Goal: Information Seeking & Learning: Learn about a topic

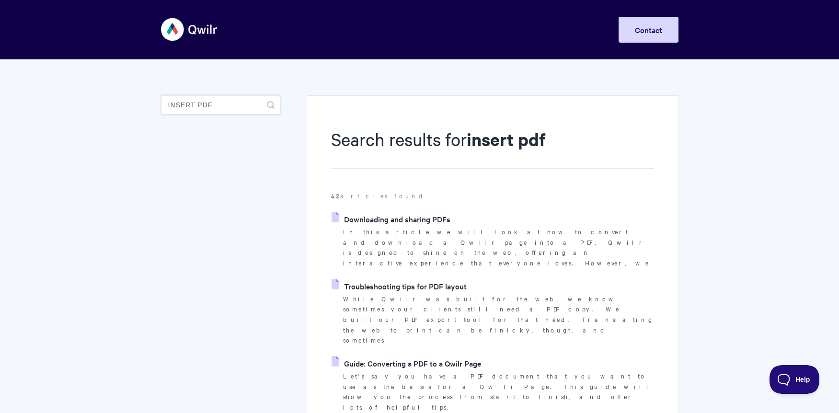
click at [235, 107] on input "insert pdf" at bounding box center [220, 104] width 119 height 19
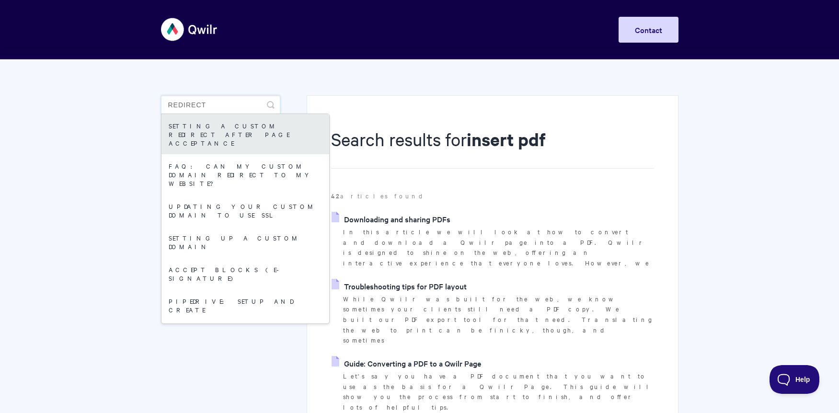
type input "redirect"
click at [263, 122] on link "Setting a custom redirect after page acceptance" at bounding box center [245, 134] width 168 height 40
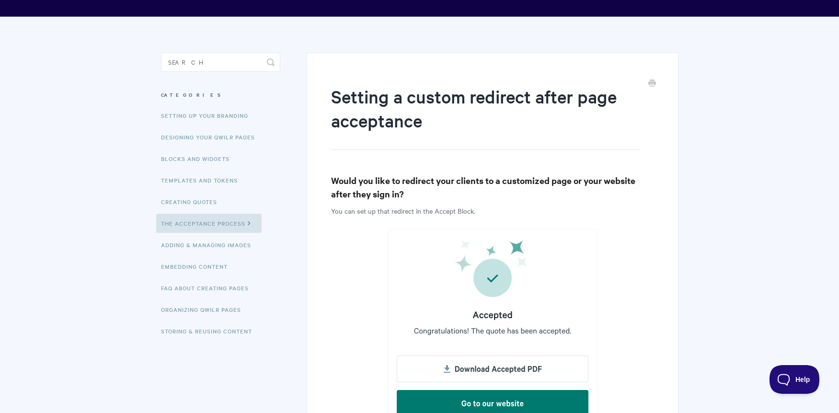
scroll to position [96, 0]
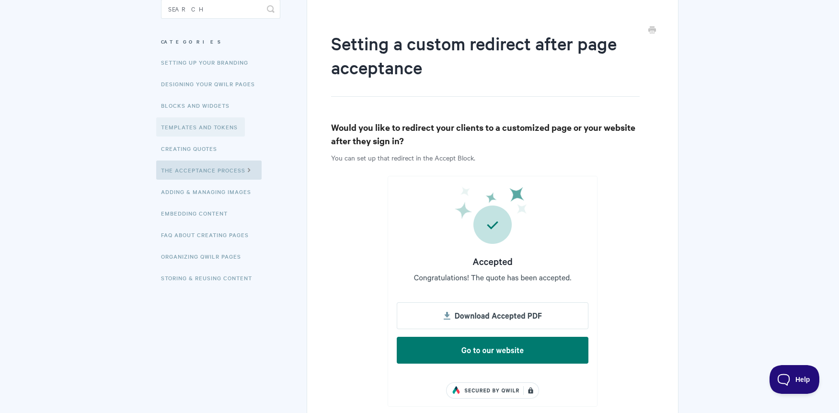
click at [198, 128] on link "Templates and Tokens" at bounding box center [200, 126] width 89 height 19
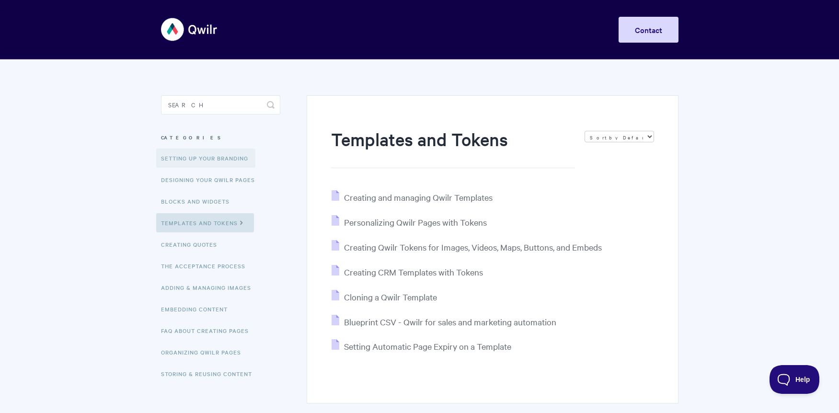
click at [196, 156] on link "Setting up your Branding" at bounding box center [205, 158] width 99 height 19
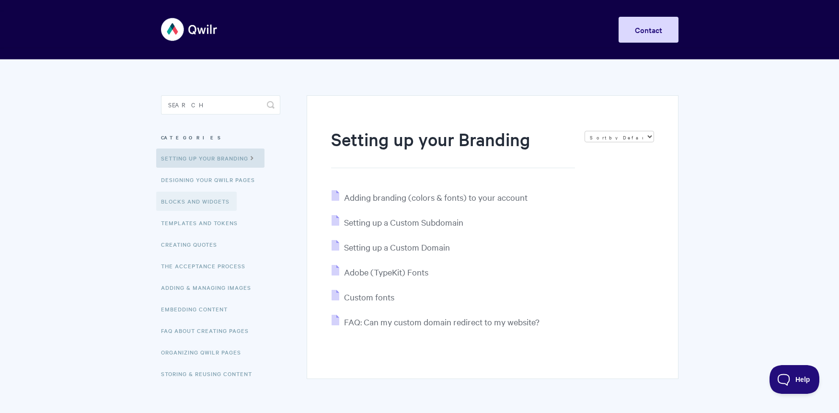
click at [199, 199] on link "Blocks and Widgets" at bounding box center [196, 201] width 81 height 19
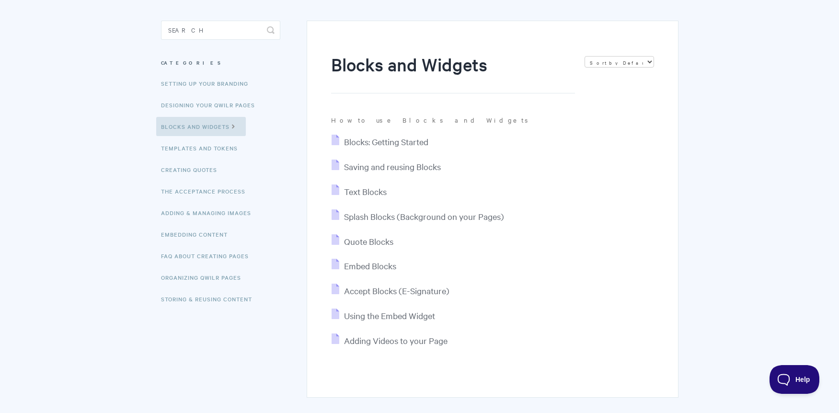
scroll to position [96, 0]
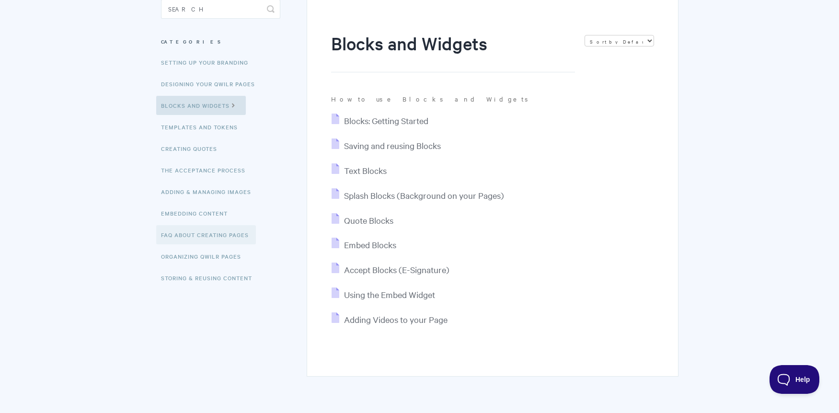
click at [197, 232] on link "FAQ About Creating Pages" at bounding box center [206, 234] width 100 height 19
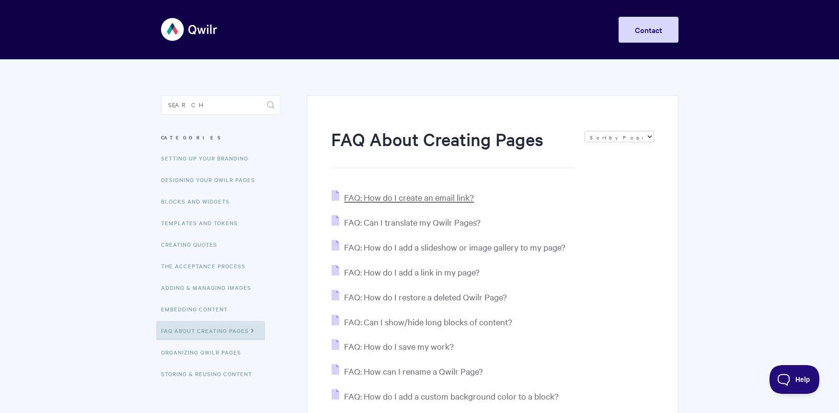
click at [409, 196] on span "FAQ: How do I create an email link?" at bounding box center [409, 197] width 130 height 11
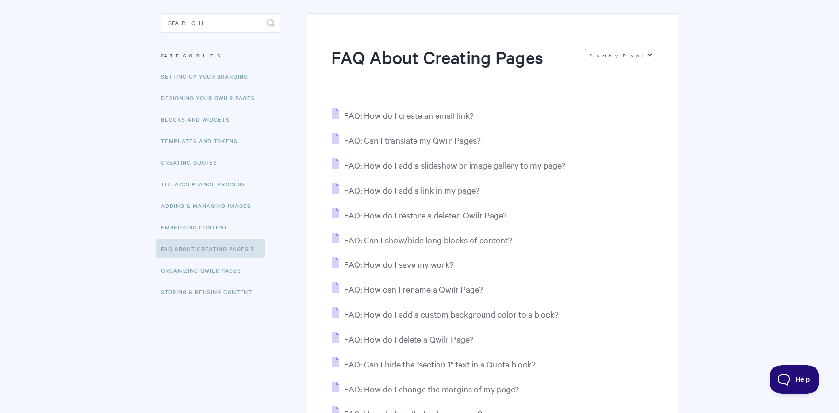
scroll to position [96, 0]
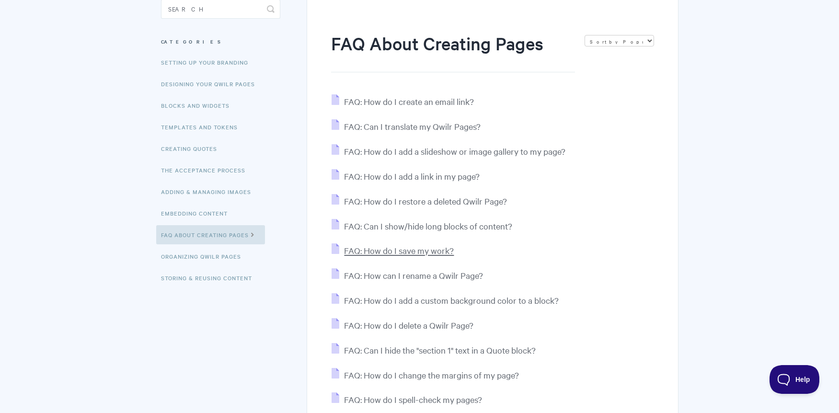
click at [439, 248] on span "FAQ: How do I save my work?" at bounding box center [399, 250] width 110 height 11
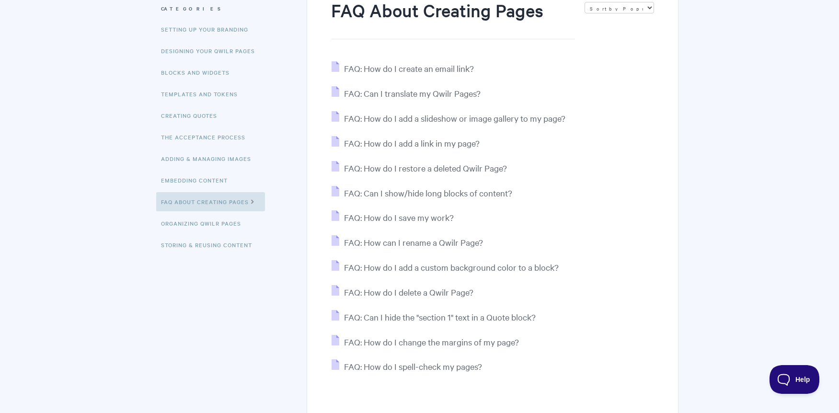
scroll to position [144, 0]
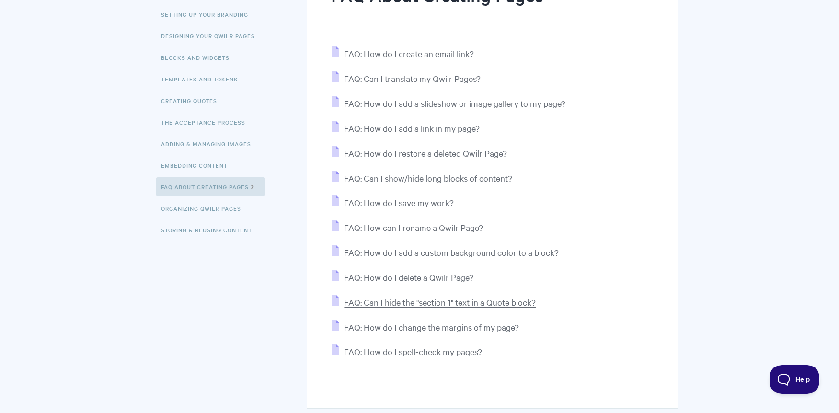
click at [422, 308] on span "FAQ: Can I hide the "section 1" text in a Quote block?" at bounding box center [440, 302] width 192 height 11
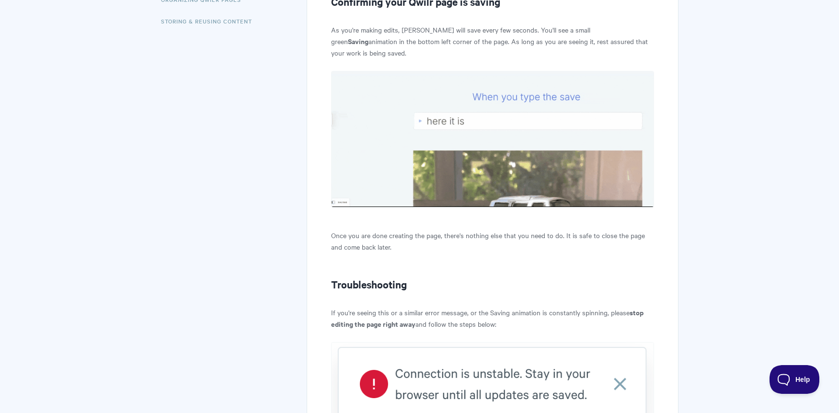
scroll to position [479, 0]
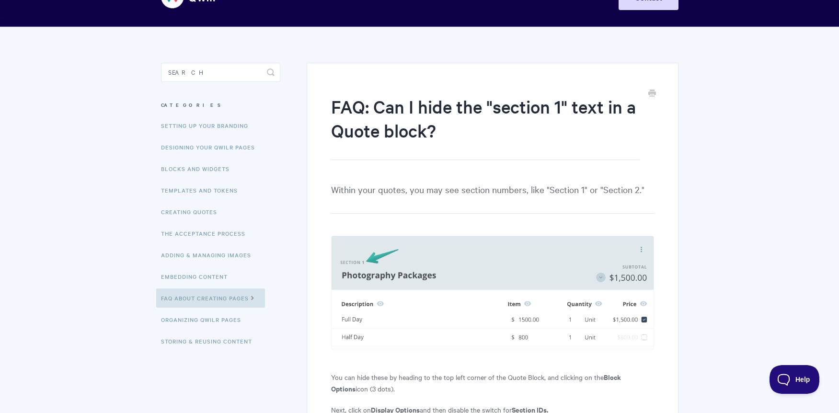
scroll to position [48, 0]
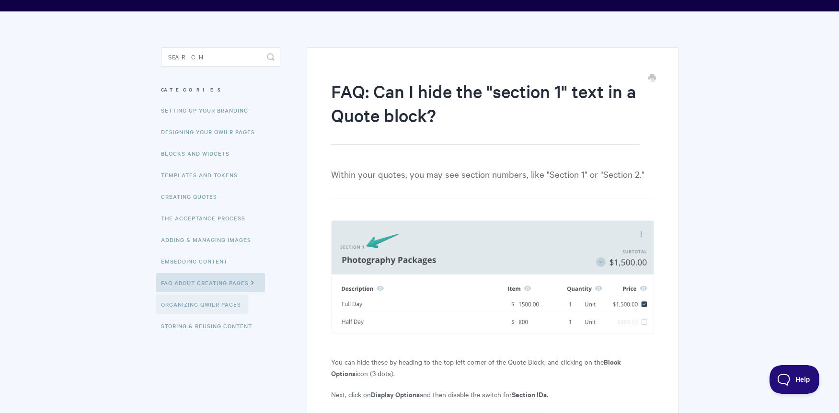
click at [198, 302] on link "Organizing Qwilr Pages" at bounding box center [202, 304] width 92 height 19
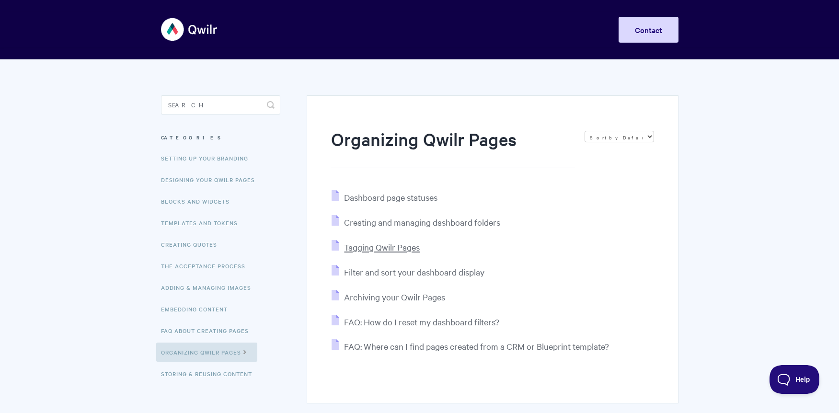
click at [390, 244] on span "Tagging Qwilr Pages" at bounding box center [382, 247] width 76 height 11
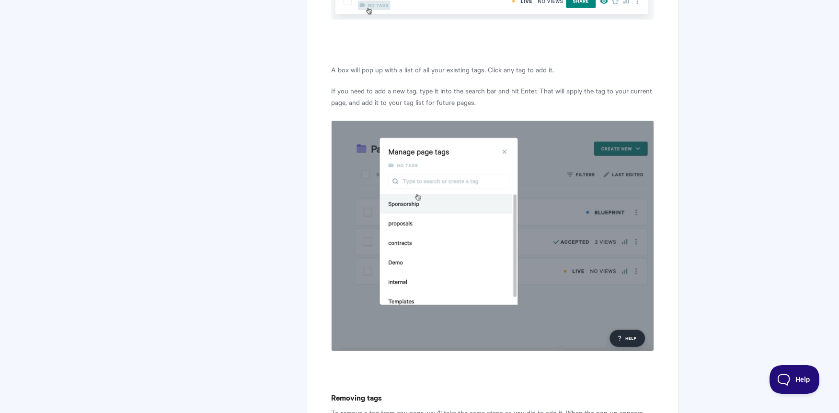
scroll to position [96, 0]
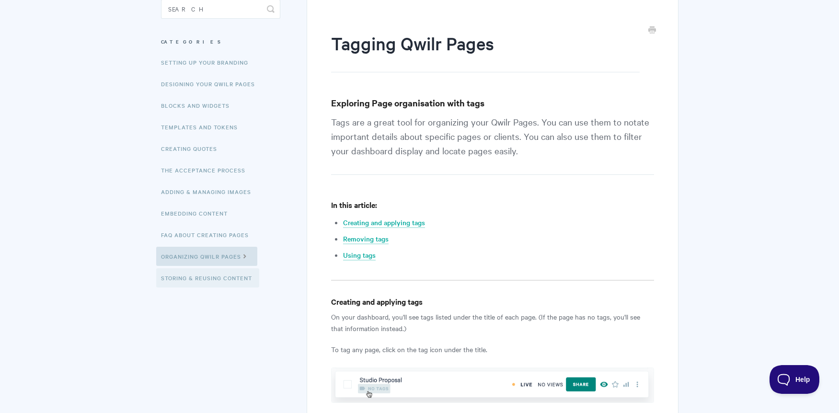
click at [199, 277] on link "Storing & Reusing Content" at bounding box center [207, 277] width 103 height 19
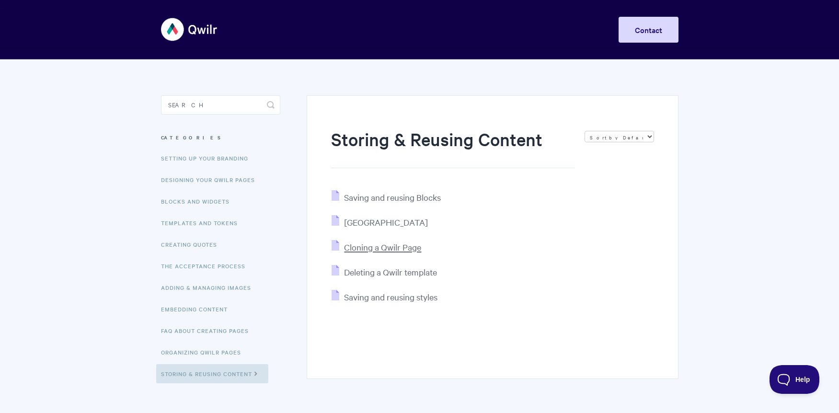
click at [375, 248] on span "Cloning a Qwilr Page" at bounding box center [382, 247] width 77 height 11
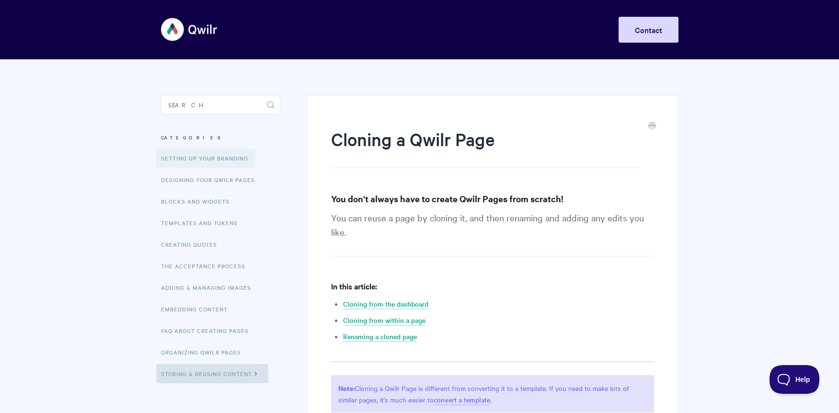
click at [208, 156] on link "Setting up your Branding" at bounding box center [205, 158] width 99 height 19
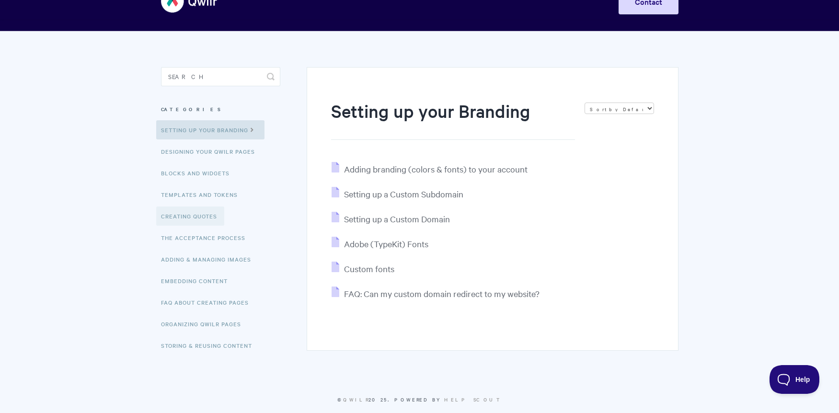
scroll to position [44, 0]
